Goal: Transaction & Acquisition: Obtain resource

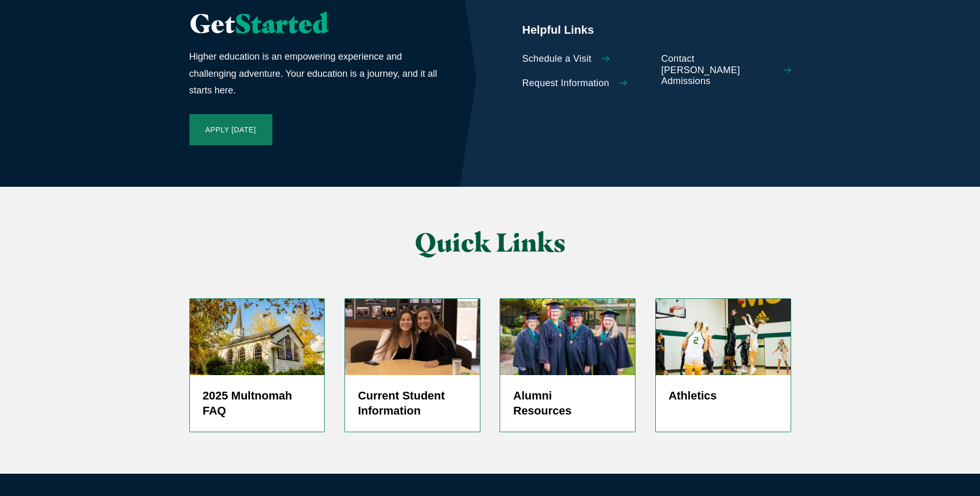
scroll to position [2444, 0]
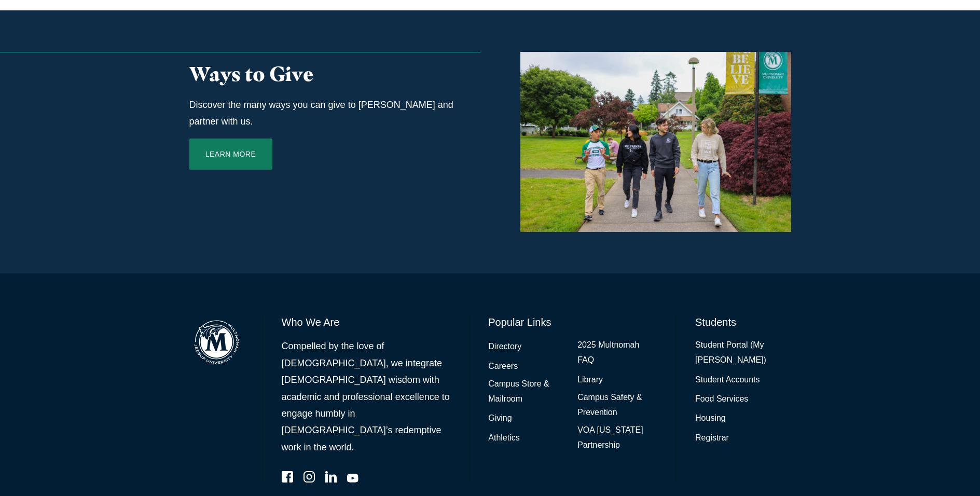
scroll to position [196, 0]
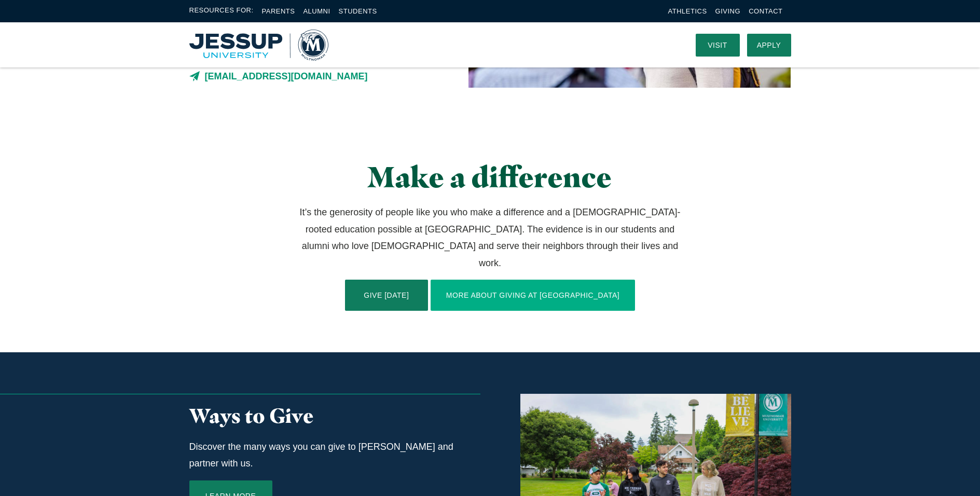
click at [504, 280] on link "More About Giving at Jessup" at bounding box center [533, 295] width 205 height 31
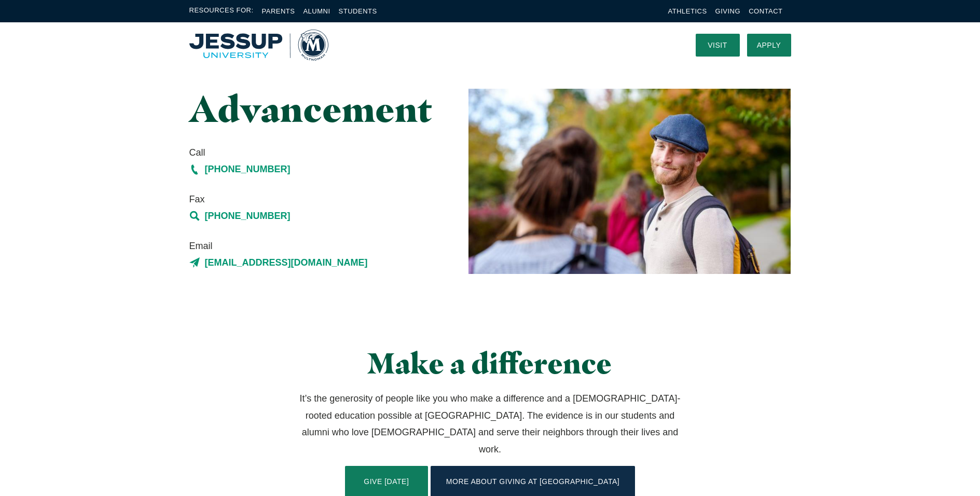
scroll to position [1, 0]
